Goal: Find specific page/section: Find specific page/section

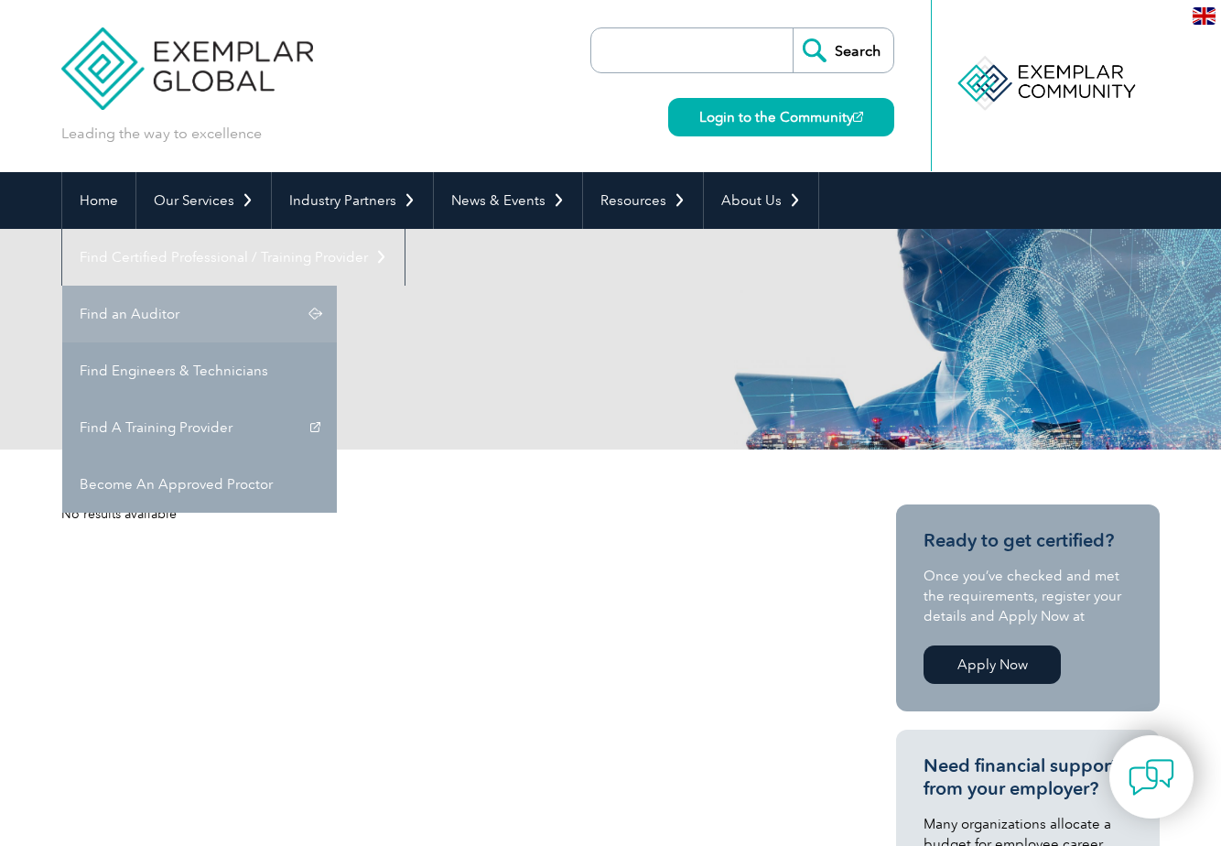
click at [337, 286] on link "Find an Auditor" at bounding box center [199, 314] width 275 height 57
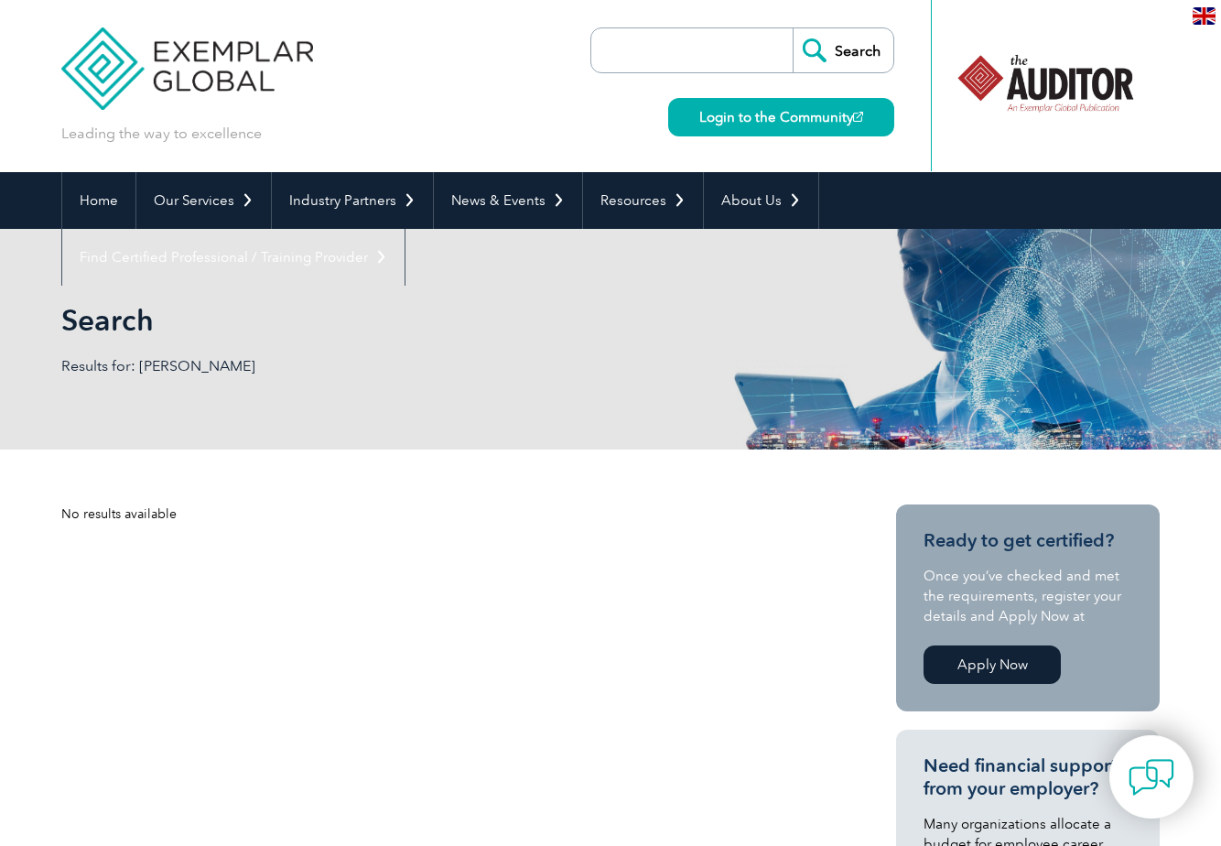
click at [725, 48] on input "search" at bounding box center [697, 50] width 192 height 44
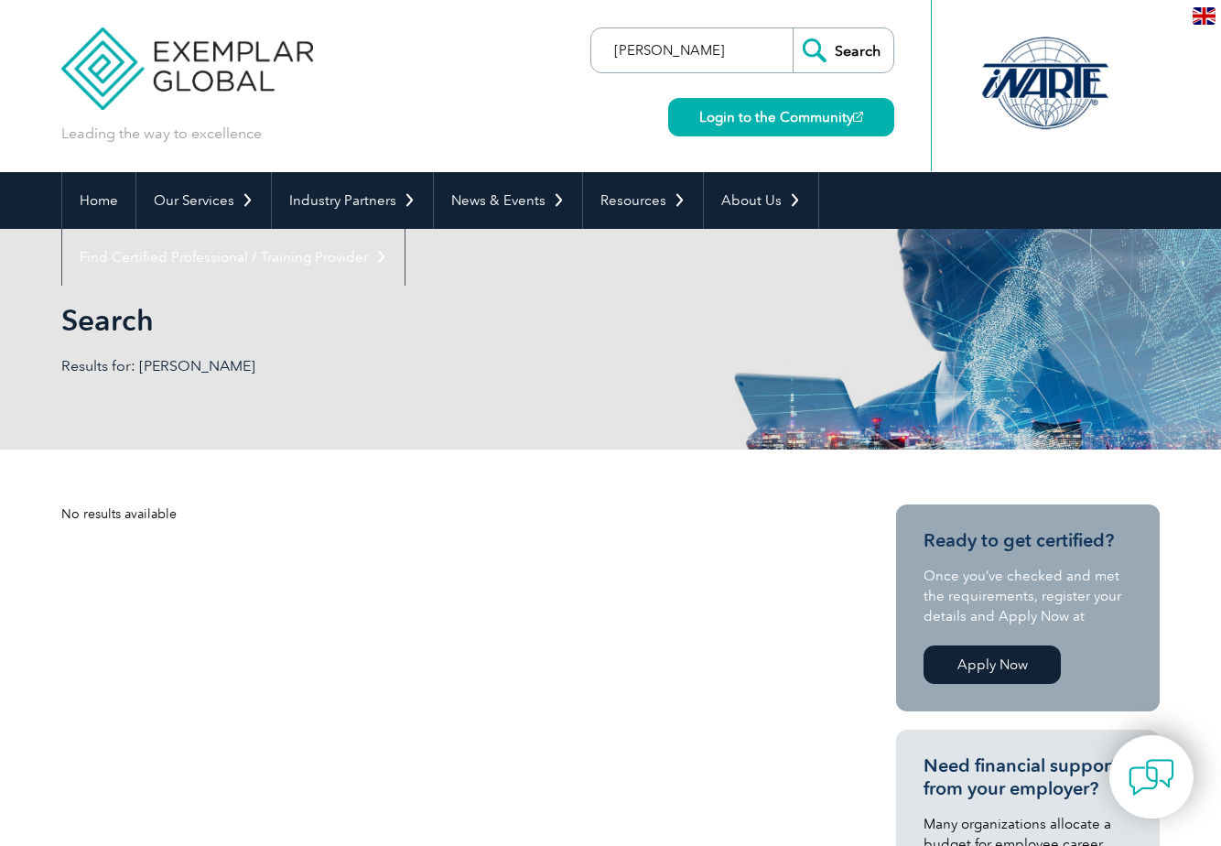
type input "[PERSON_NAME]"
click at [793, 28] on input "Search" at bounding box center [843, 50] width 101 height 44
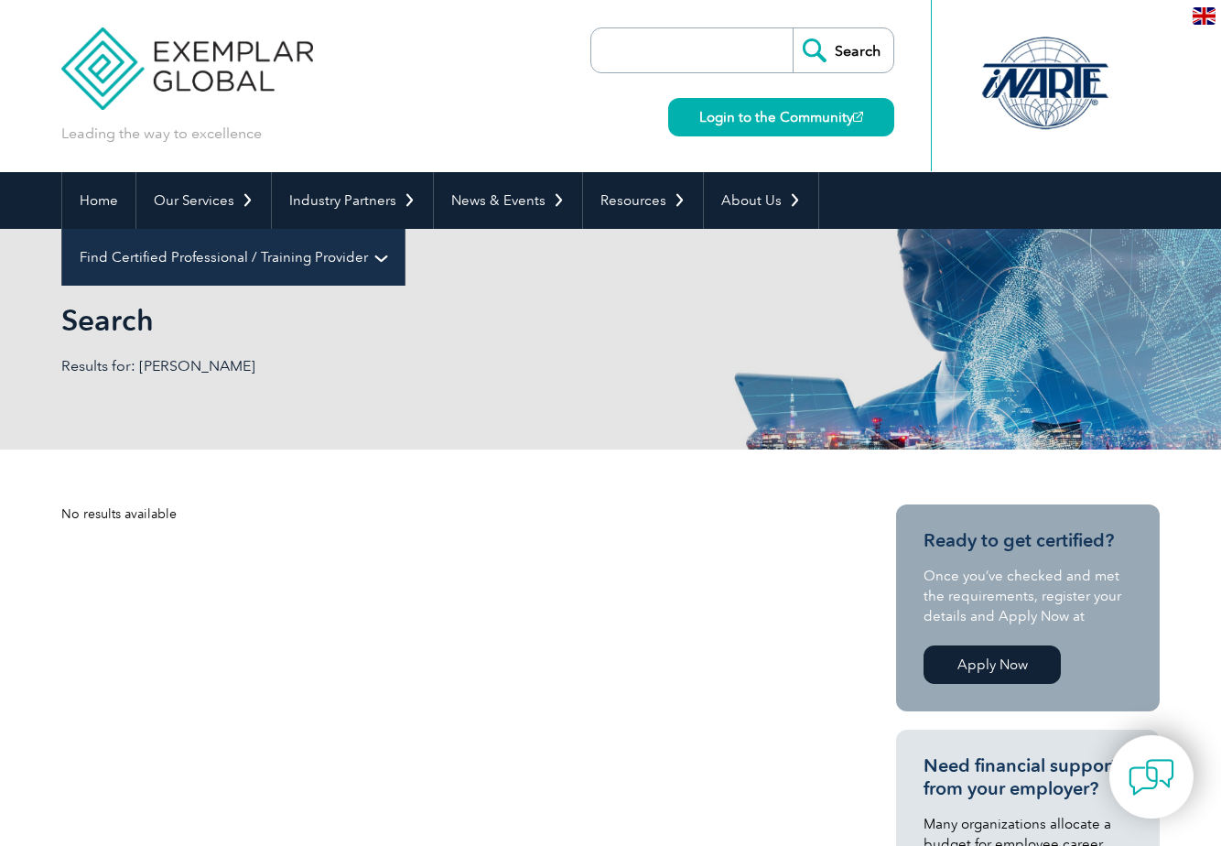
click at [405, 229] on link "Find Certified Professional / Training Provider" at bounding box center [233, 257] width 342 height 57
